Goal: Navigation & Orientation: Understand site structure

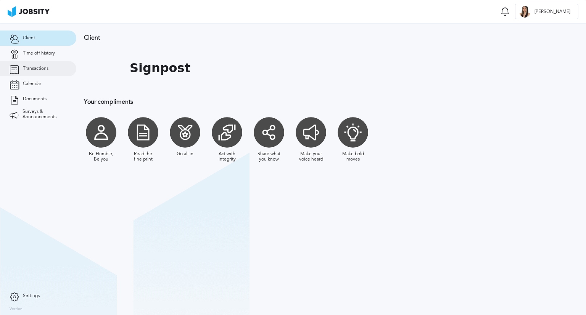
click at [45, 68] on span "Transactions" at bounding box center [36, 68] width 26 height 5
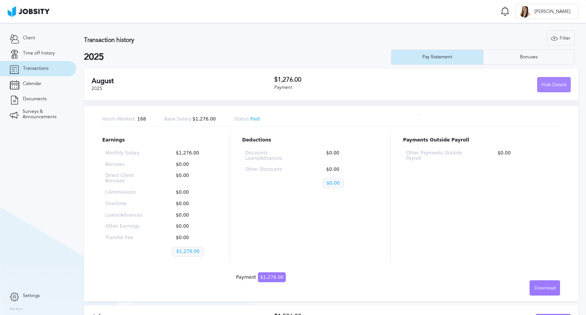
click at [538, 87] on div "Hide Details" at bounding box center [554, 84] width 33 height 15
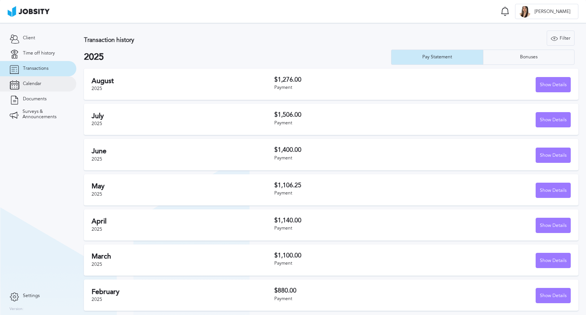
click at [37, 86] on span "Calendar" at bounding box center [32, 83] width 18 height 5
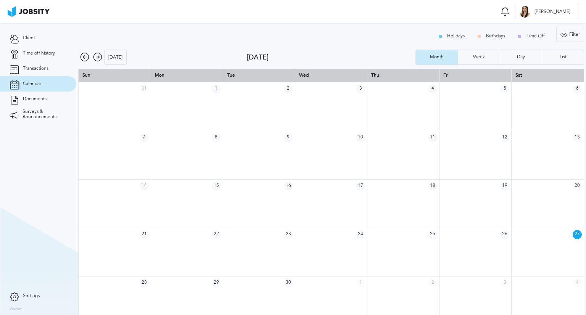
click at [86, 57] on icon at bounding box center [84, 57] width 9 height 9
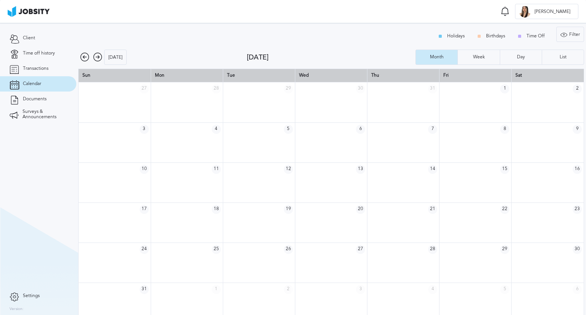
click at [86, 57] on icon at bounding box center [84, 57] width 9 height 9
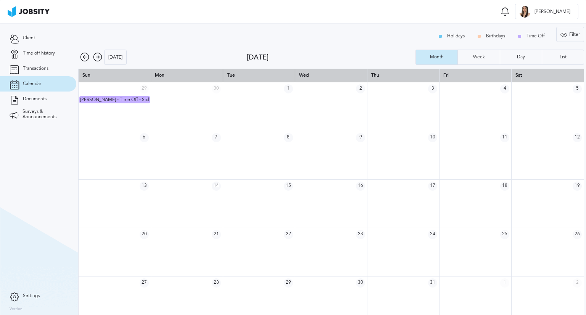
click at [100, 61] on icon at bounding box center [97, 57] width 9 height 9
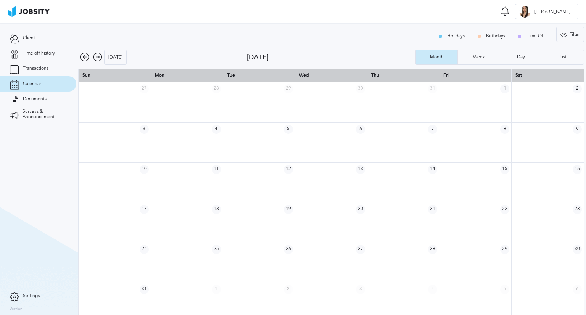
click at [100, 61] on icon at bounding box center [97, 57] width 9 height 9
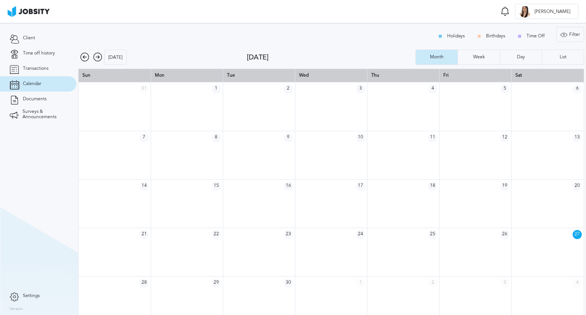
click at [98, 55] on icon at bounding box center [97, 57] width 9 height 9
click at [101, 58] on icon at bounding box center [97, 57] width 9 height 9
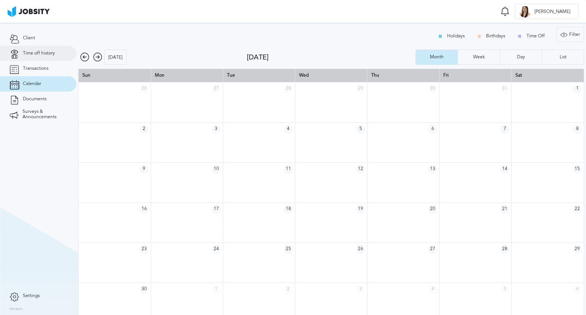
click at [47, 58] on link "Time off history" at bounding box center [38, 53] width 76 height 15
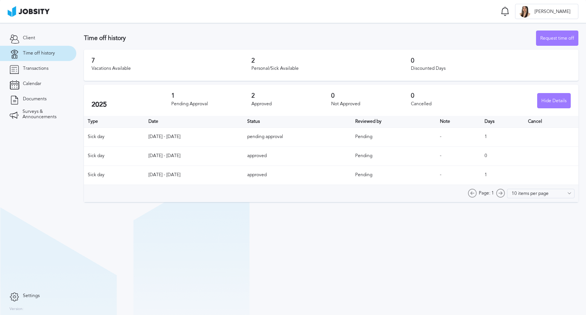
click at [505, 194] on div "Page: 1" at bounding box center [486, 193] width 37 height 9
click at [32, 101] on span "Documents" at bounding box center [35, 99] width 24 height 5
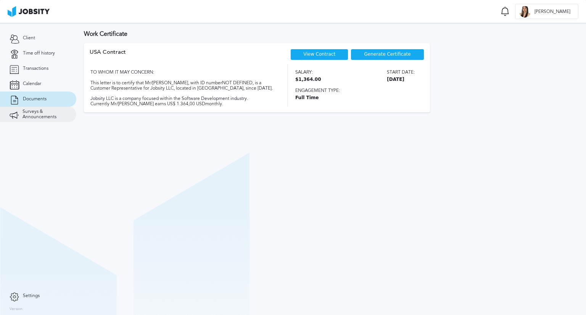
click at [28, 115] on span "Surveys & Announcements" at bounding box center [45, 114] width 44 height 11
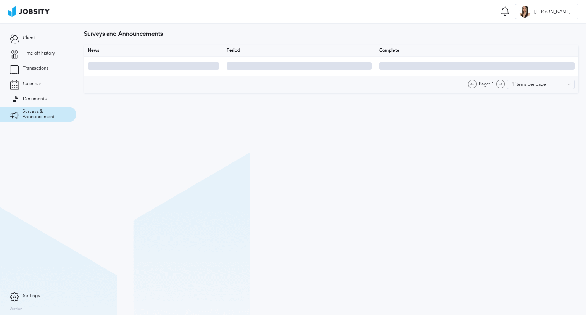
type input "10 items per page"
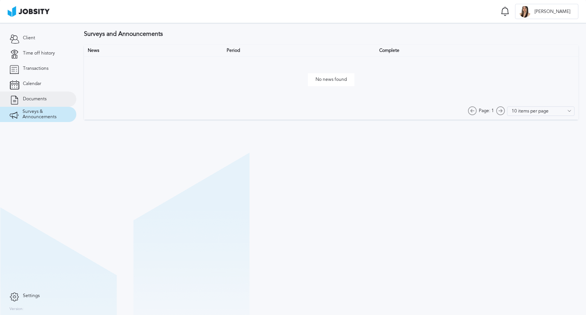
click at [28, 101] on span "Documents" at bounding box center [35, 99] width 24 height 5
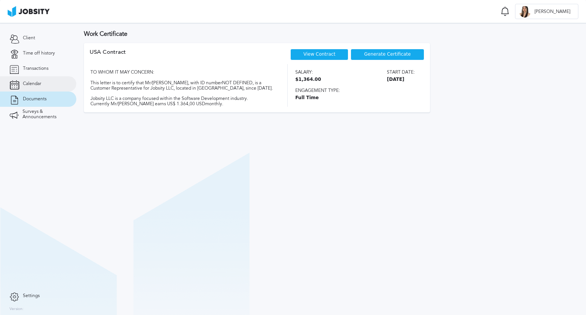
click at [29, 87] on link "Calendar" at bounding box center [38, 83] width 76 height 15
